Goal: Information Seeking & Learning: Learn about a topic

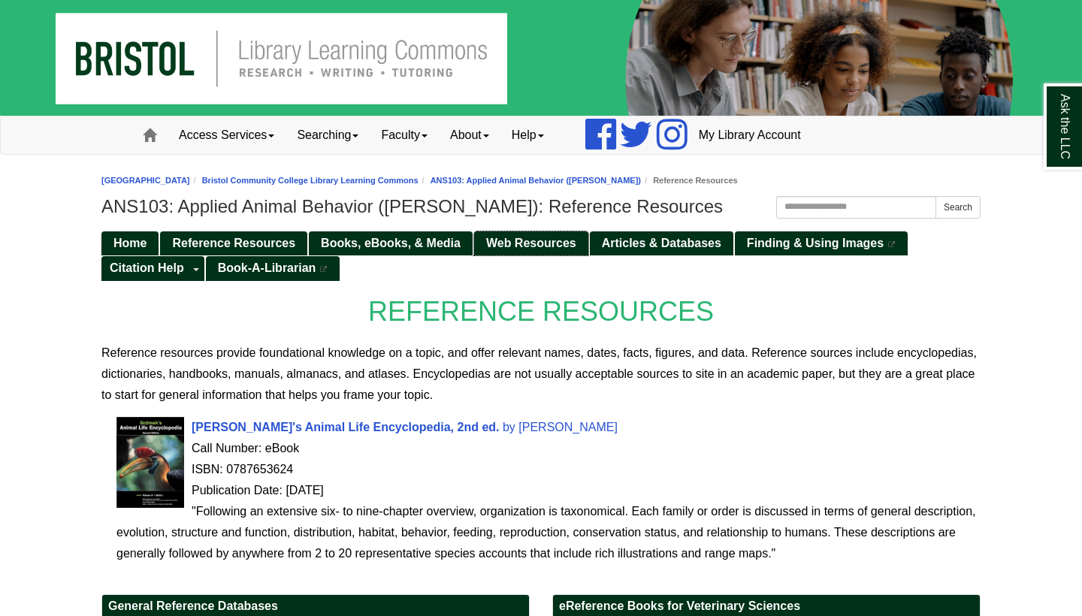
click at [523, 240] on span "Web Resources" at bounding box center [531, 243] width 90 height 13
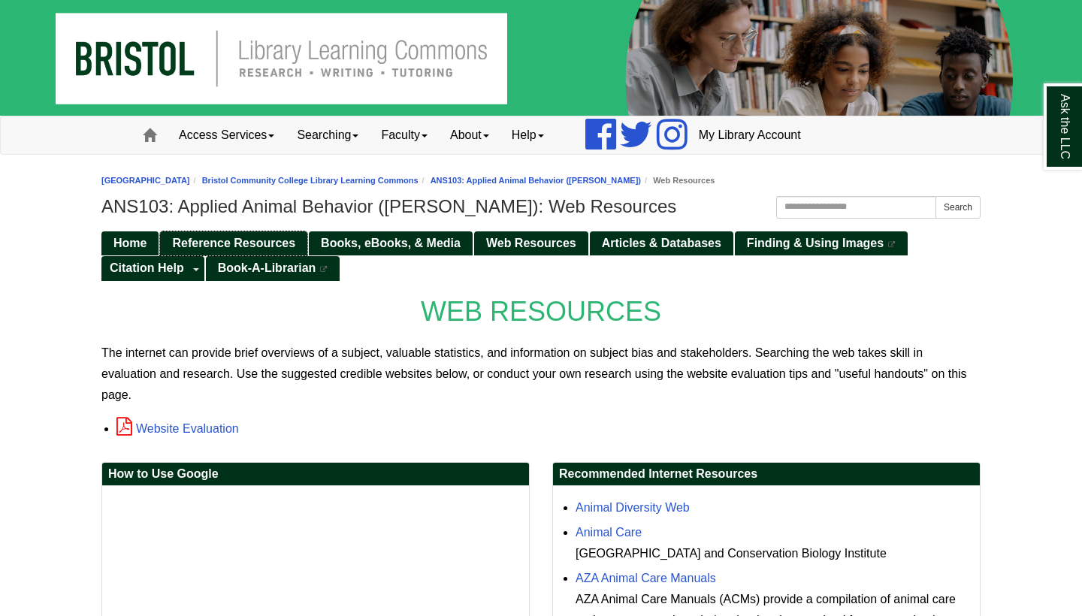
click at [233, 240] on span "Reference Resources" at bounding box center [233, 243] width 123 height 13
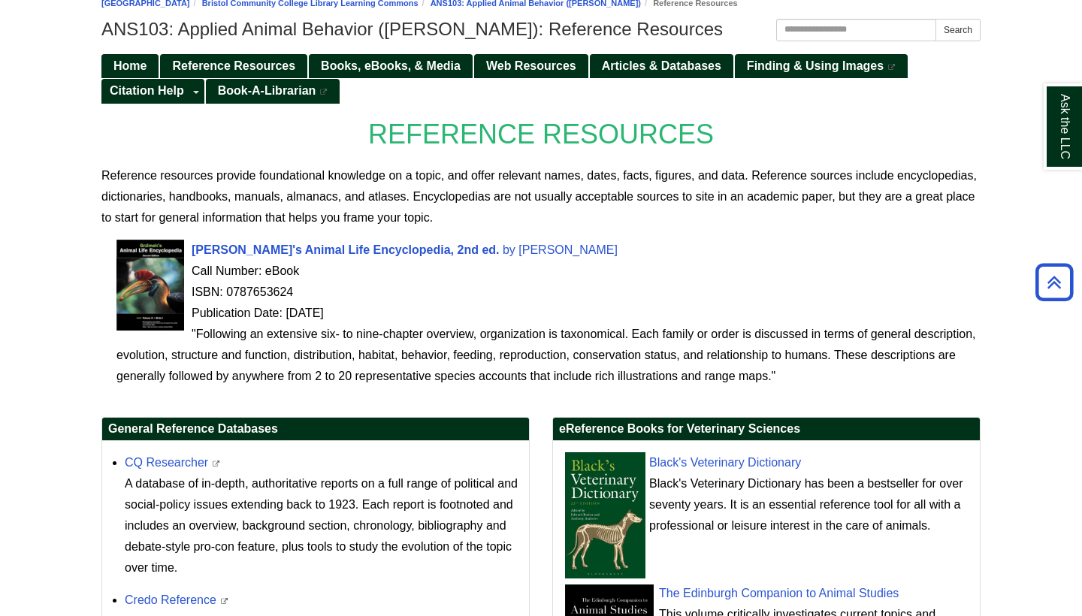
scroll to position [176, 0]
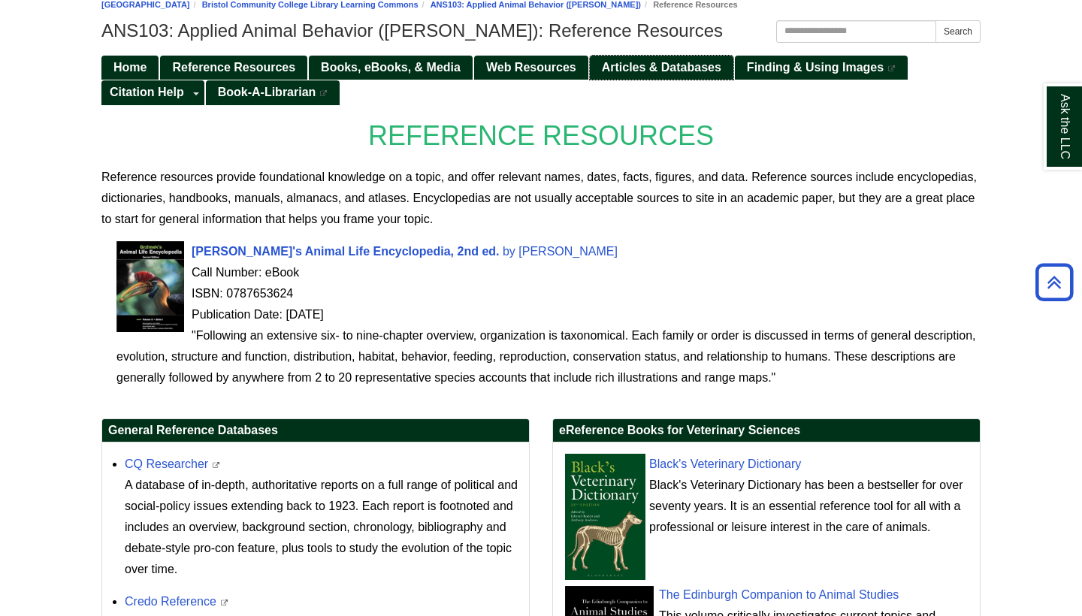
click at [636, 59] on link "Articles & Databases" at bounding box center [661, 68] width 143 height 25
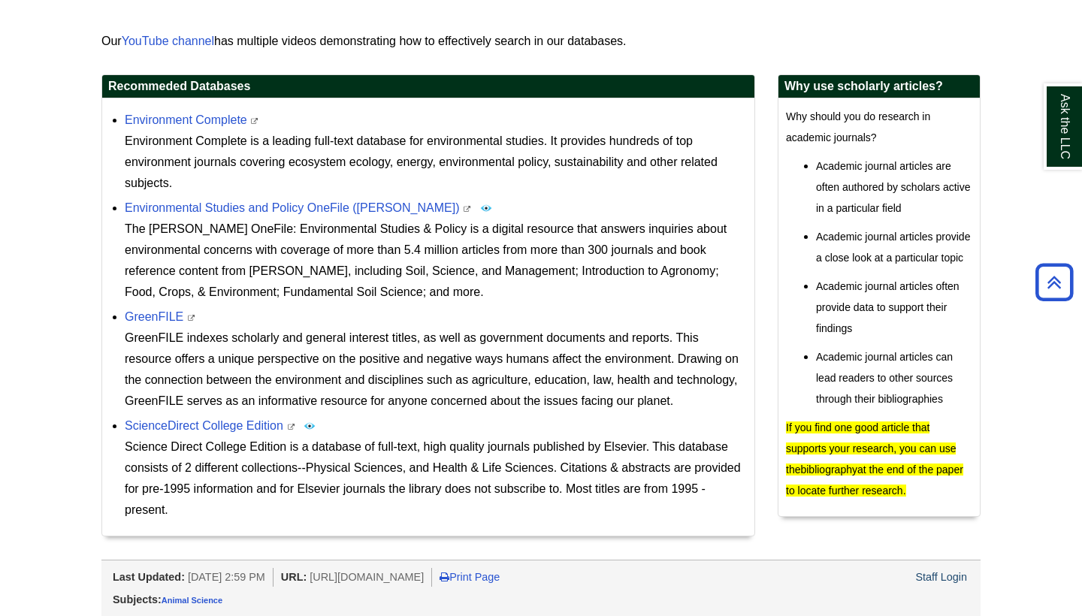
scroll to position [431, 0]
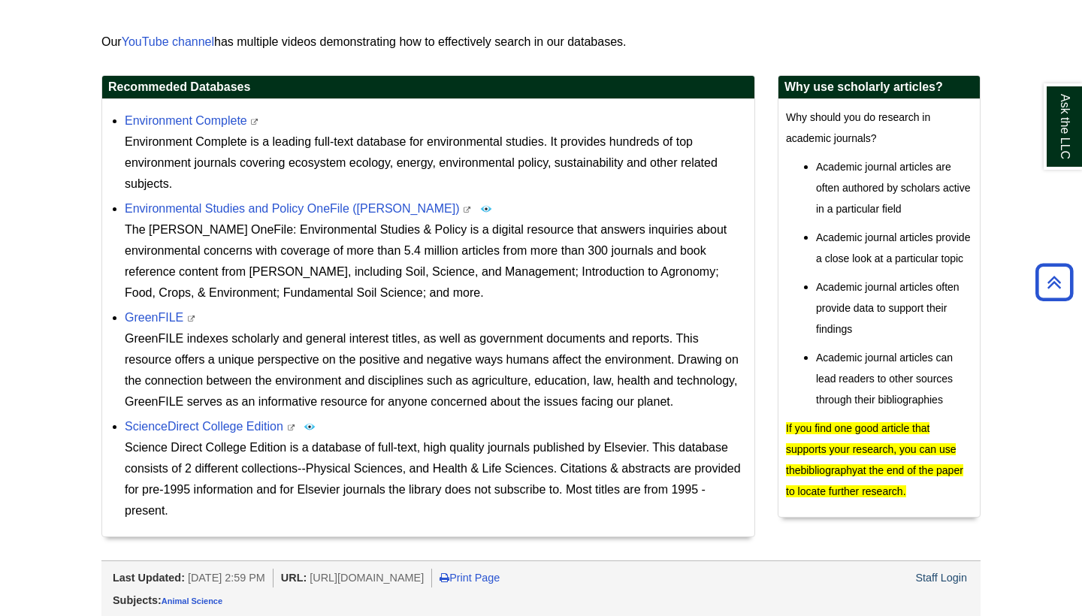
click at [147, 308] on div "GreenFILE This link opens in a new window GreenFILE indexes scholarly and gener…" at bounding box center [436, 359] width 622 height 105
click at [147, 316] on link "GreenFILE" at bounding box center [154, 317] width 59 height 13
click at [217, 122] on link "Environment Complete" at bounding box center [186, 120] width 122 height 13
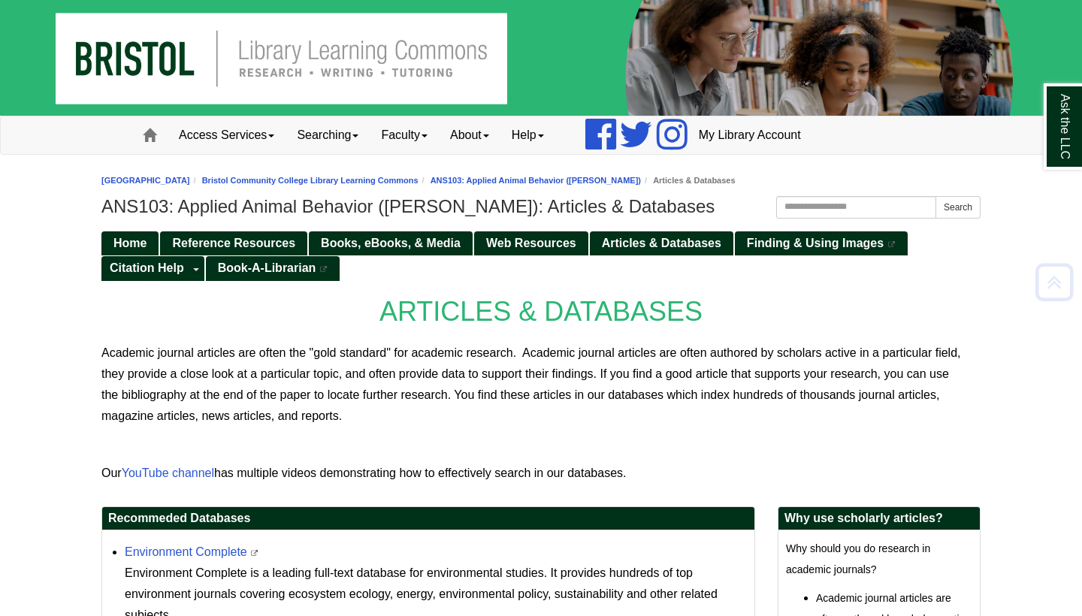
scroll to position [0, 0]
click at [407, 244] on span "Books, eBooks, & Media" at bounding box center [391, 243] width 140 height 13
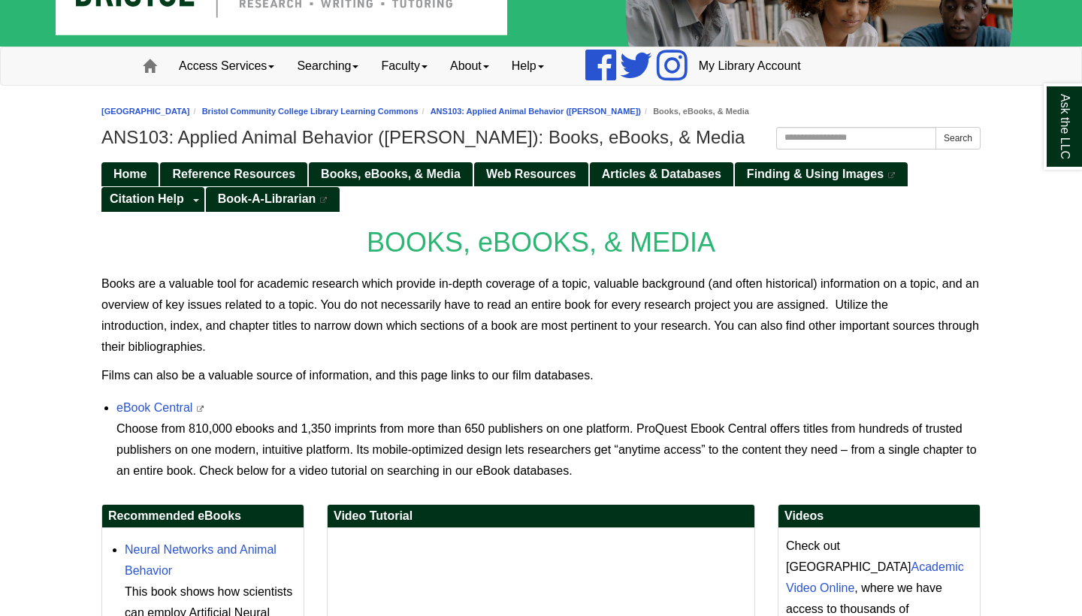
scroll to position [92, 0]
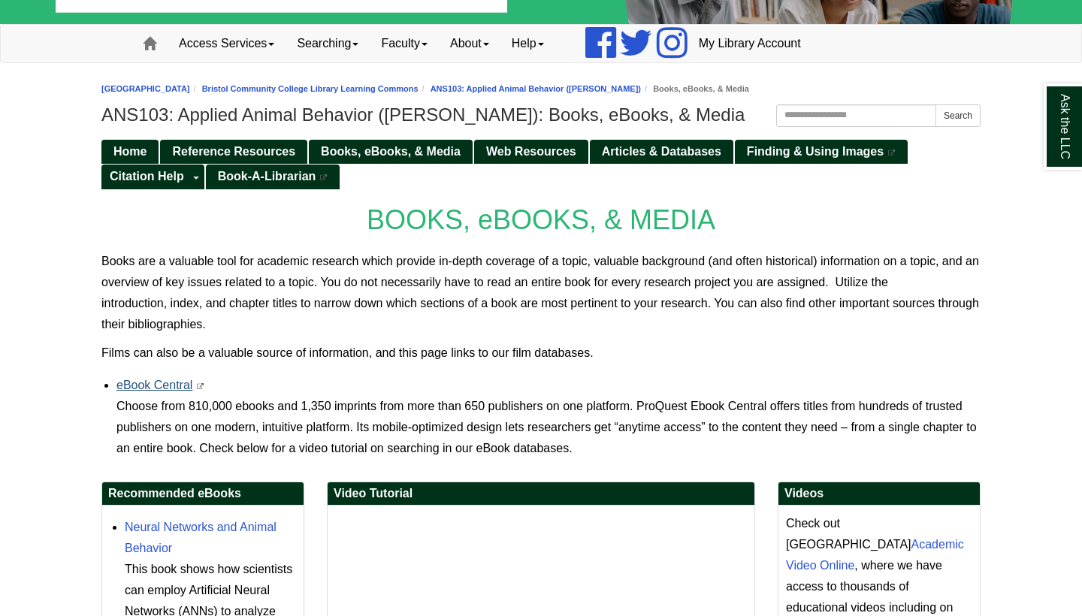
click at [166, 382] on link "eBook Central" at bounding box center [154, 385] width 76 height 13
